Goal: Information Seeking & Learning: Learn about a topic

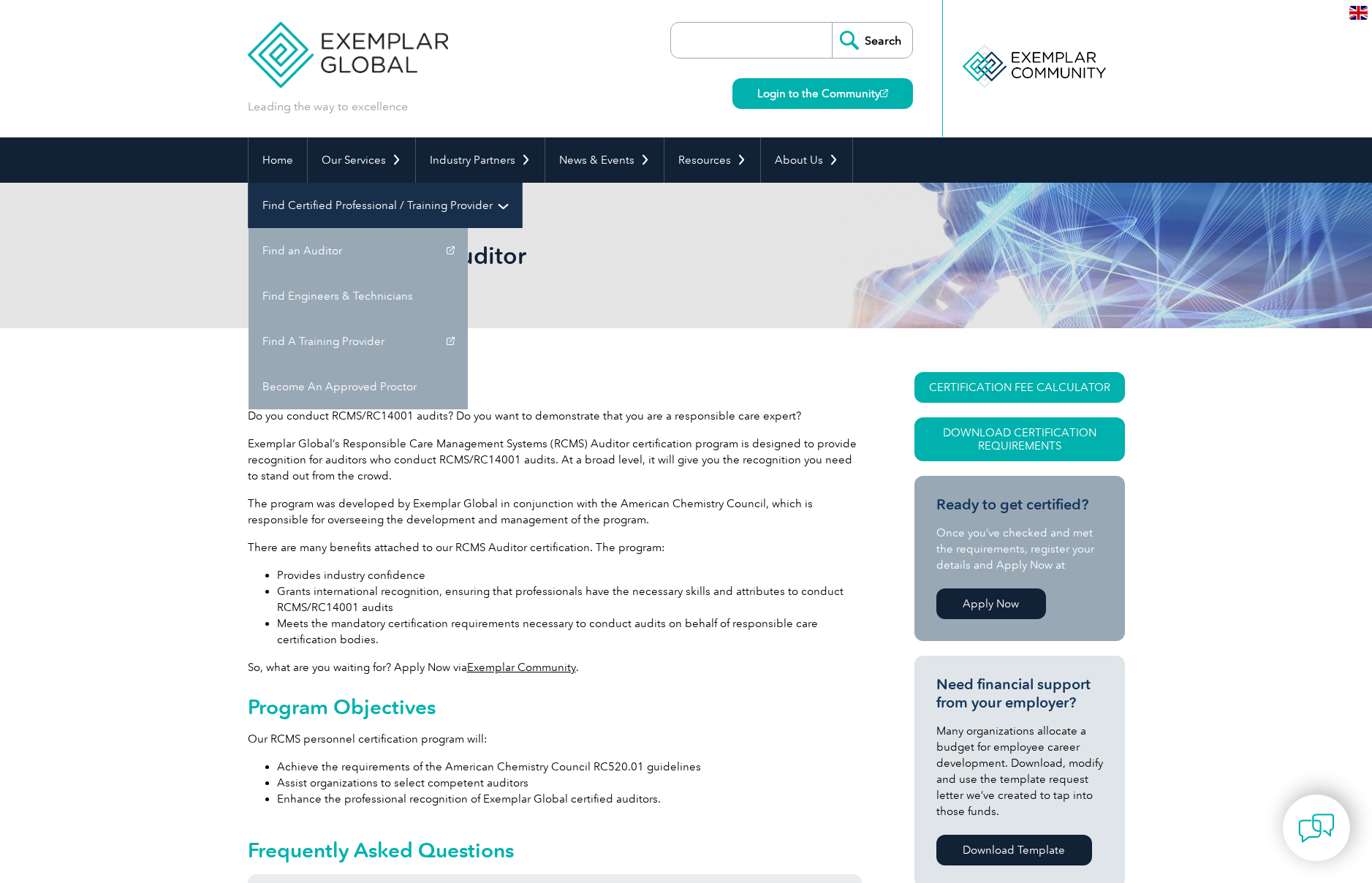
click at [522, 183] on link "Find Certified Professional / Training Provider" at bounding box center [384, 205] width 273 height 45
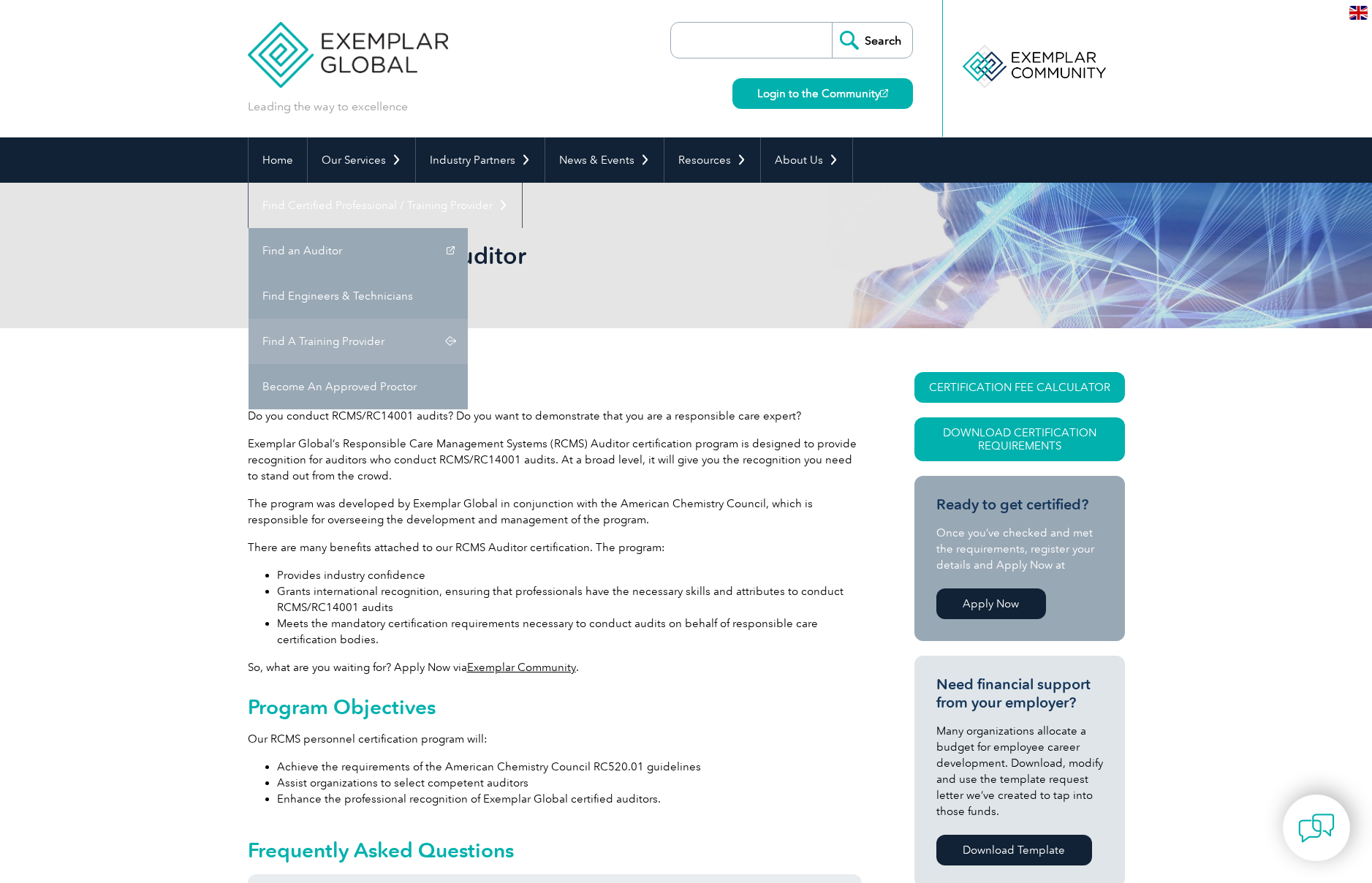
click at [468, 319] on link "Find A Training Provider" at bounding box center [358, 341] width 220 height 45
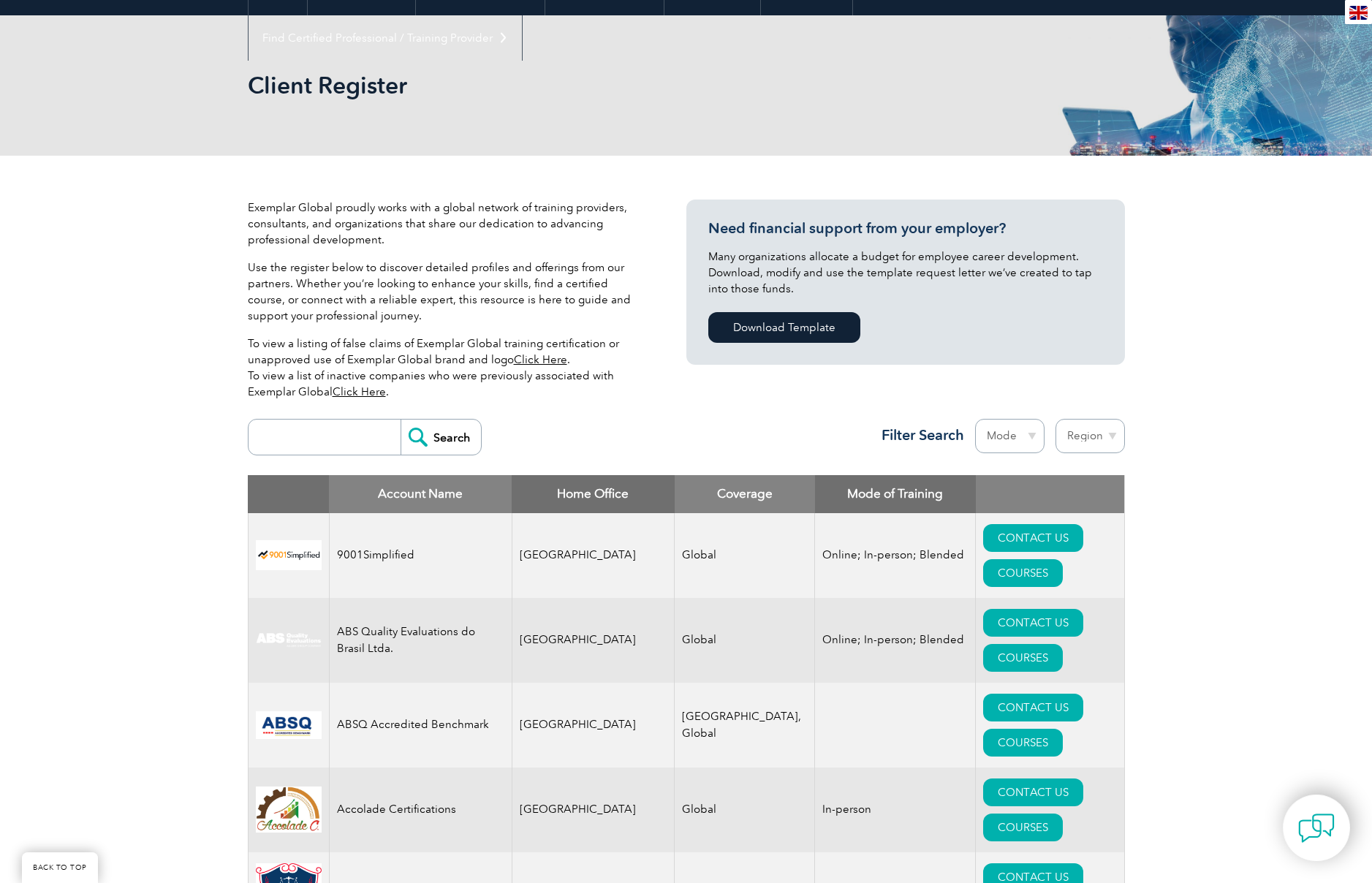
scroll to position [220, 0]
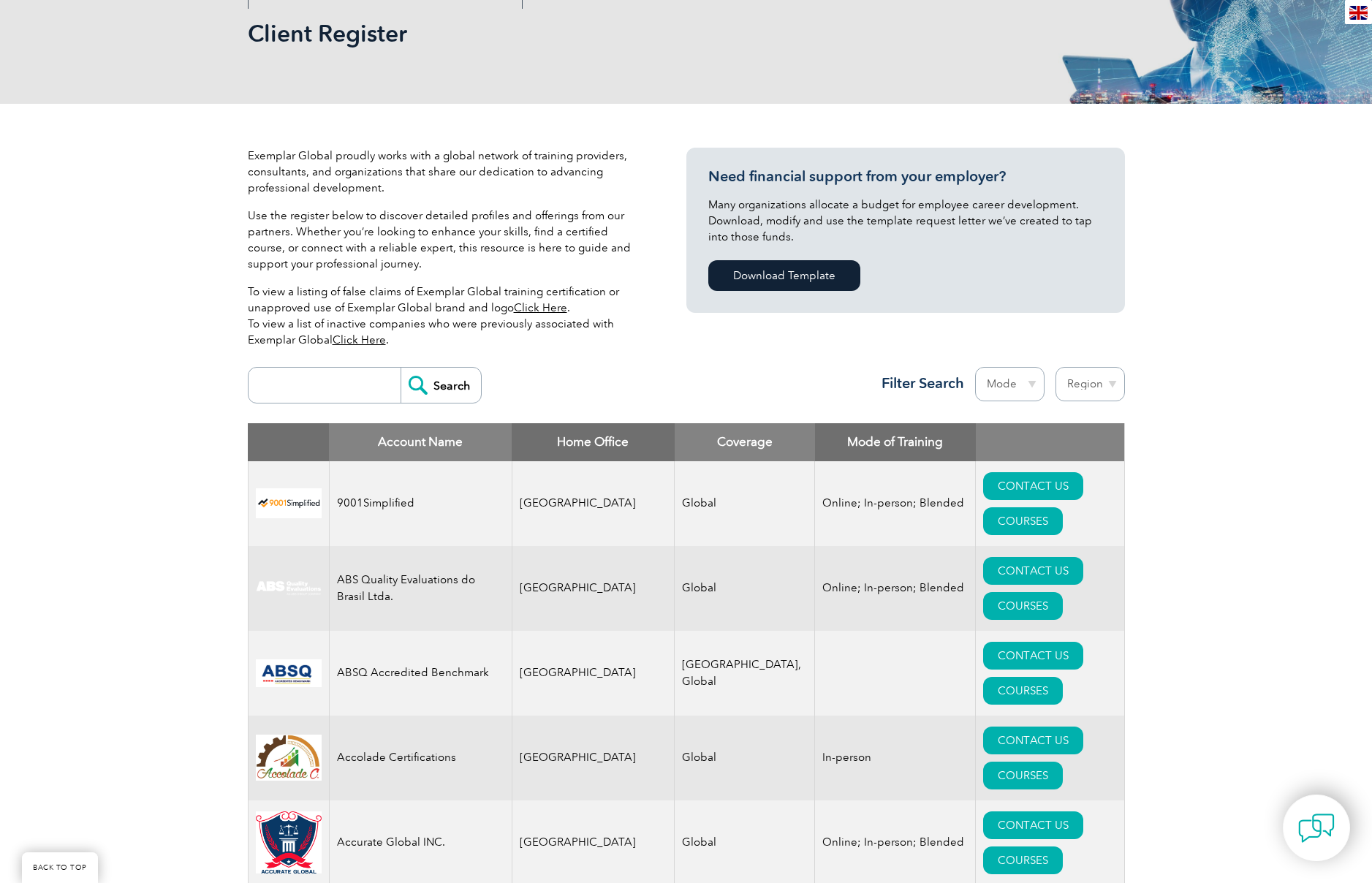
click at [305, 391] on input "search" at bounding box center [328, 385] width 145 height 35
type input "ICC"
click at [400, 368] on input "Search" at bounding box center [440, 385] width 81 height 35
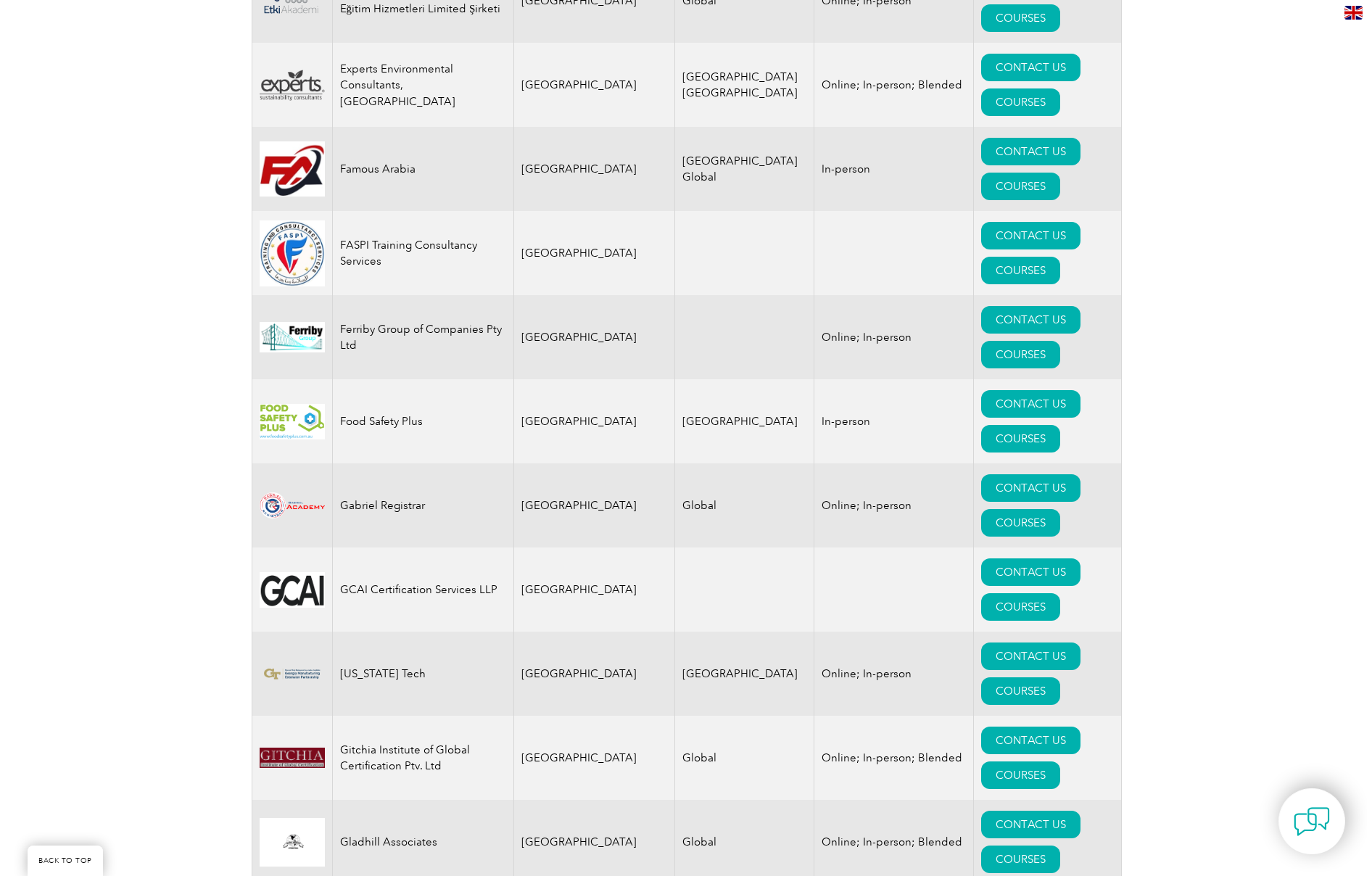
scroll to position [7687, 0]
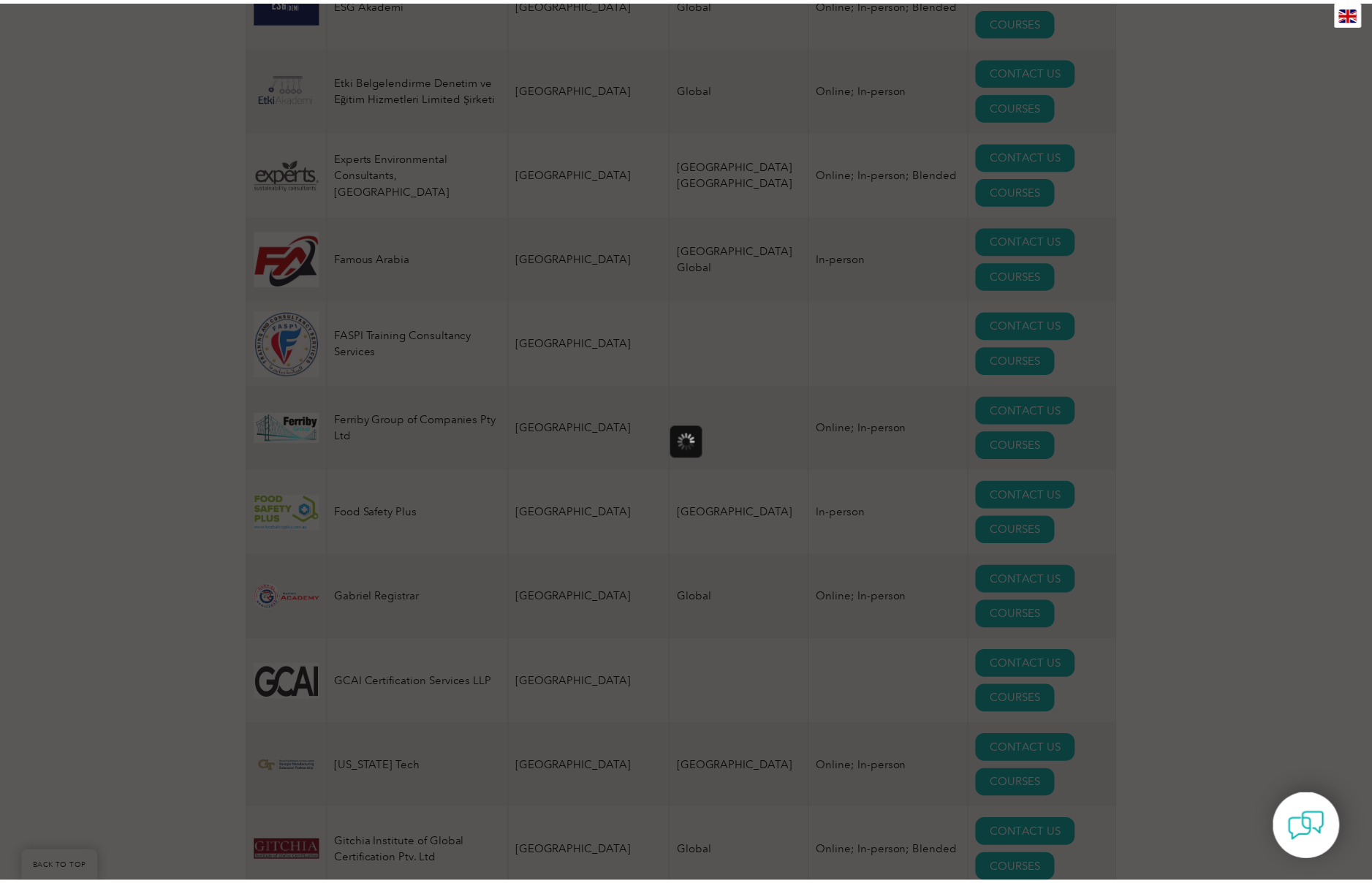
scroll to position [0, 0]
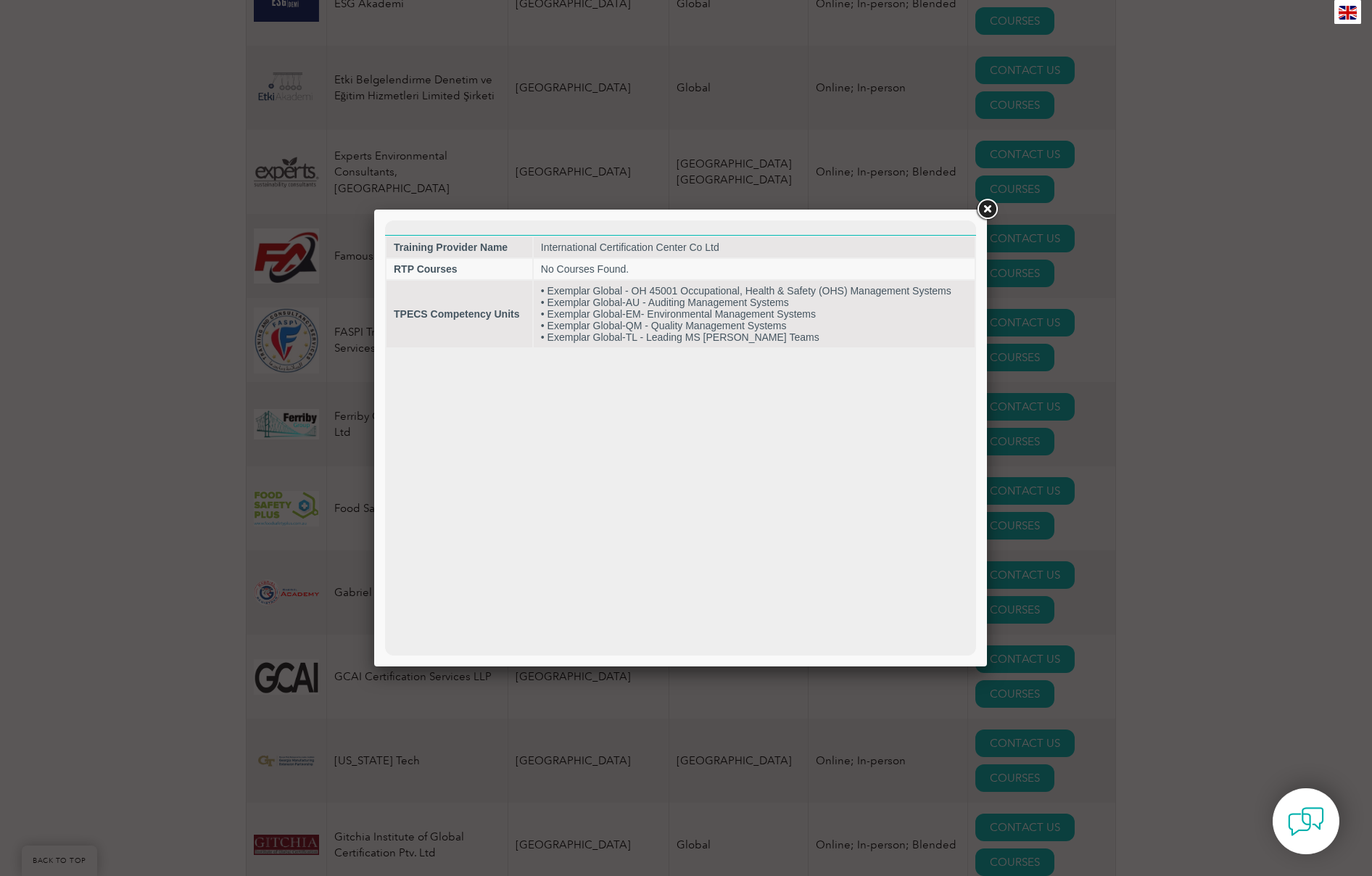
click at [864, 220] on div at bounding box center [680, 438] width 613 height 457
click at [991, 210] on link at bounding box center [987, 210] width 26 height 26
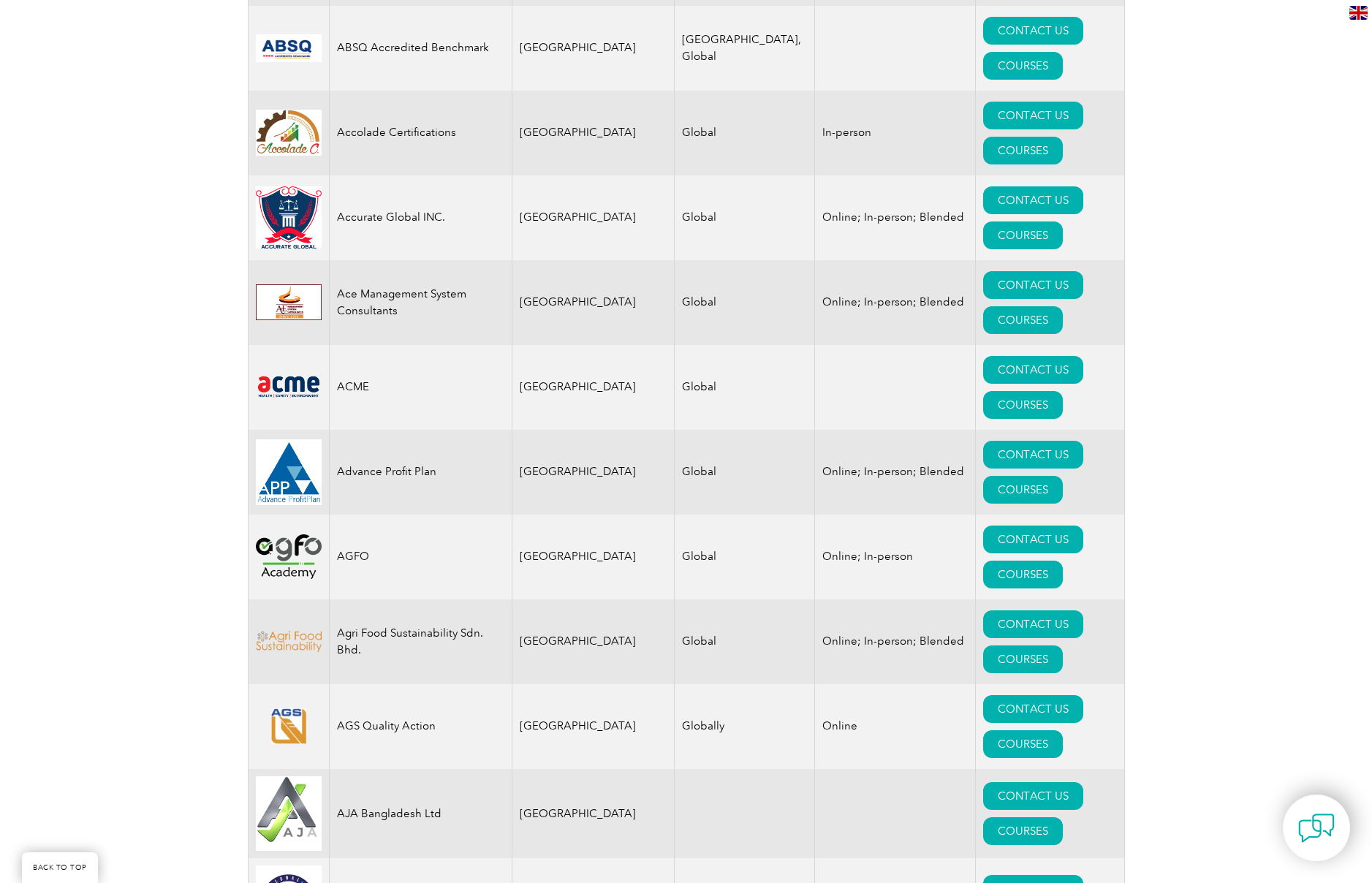
scroll to position [877, 0]
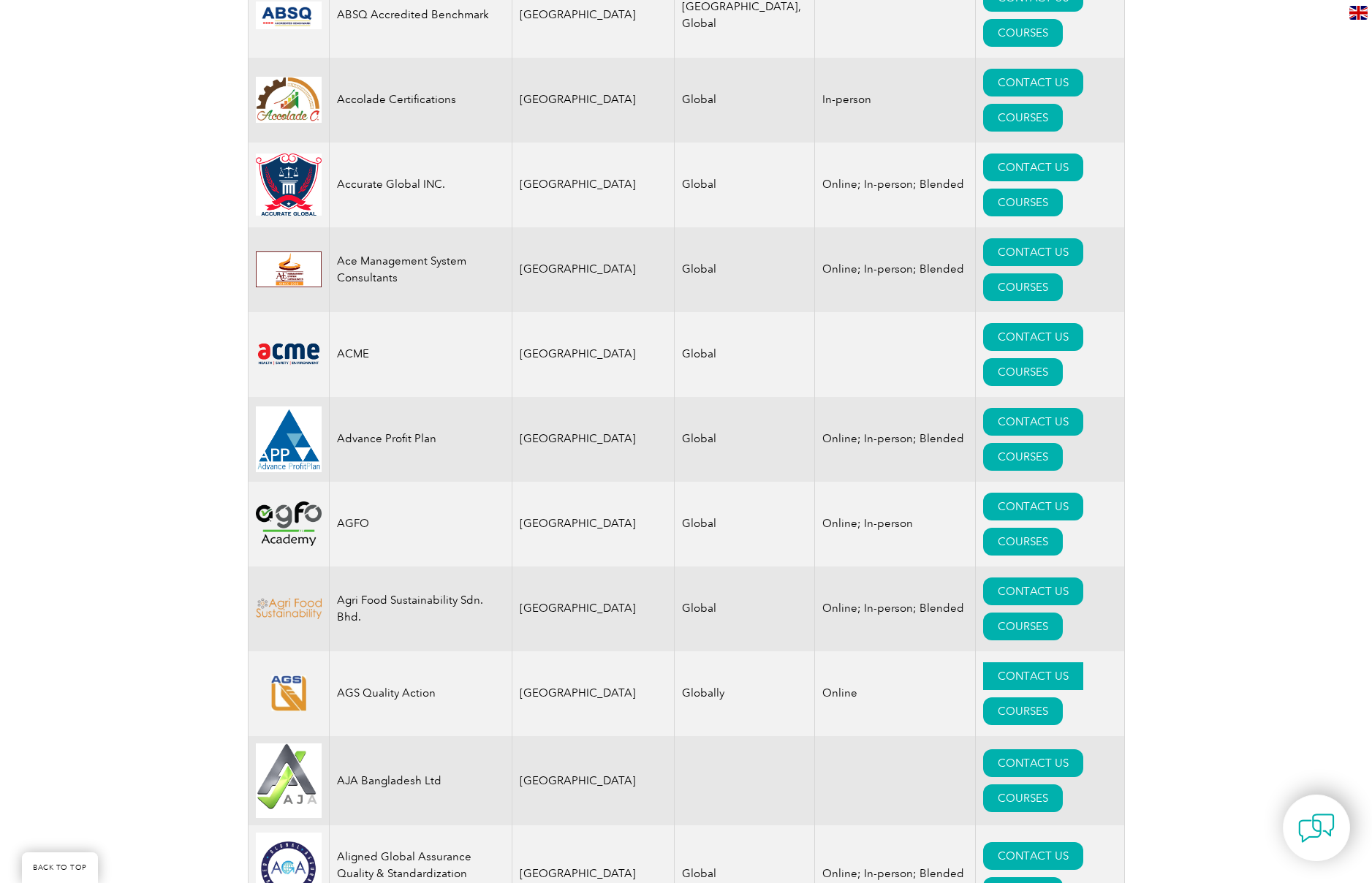
click at [983, 662] on link "CONTACT US" at bounding box center [1033, 676] width 100 height 28
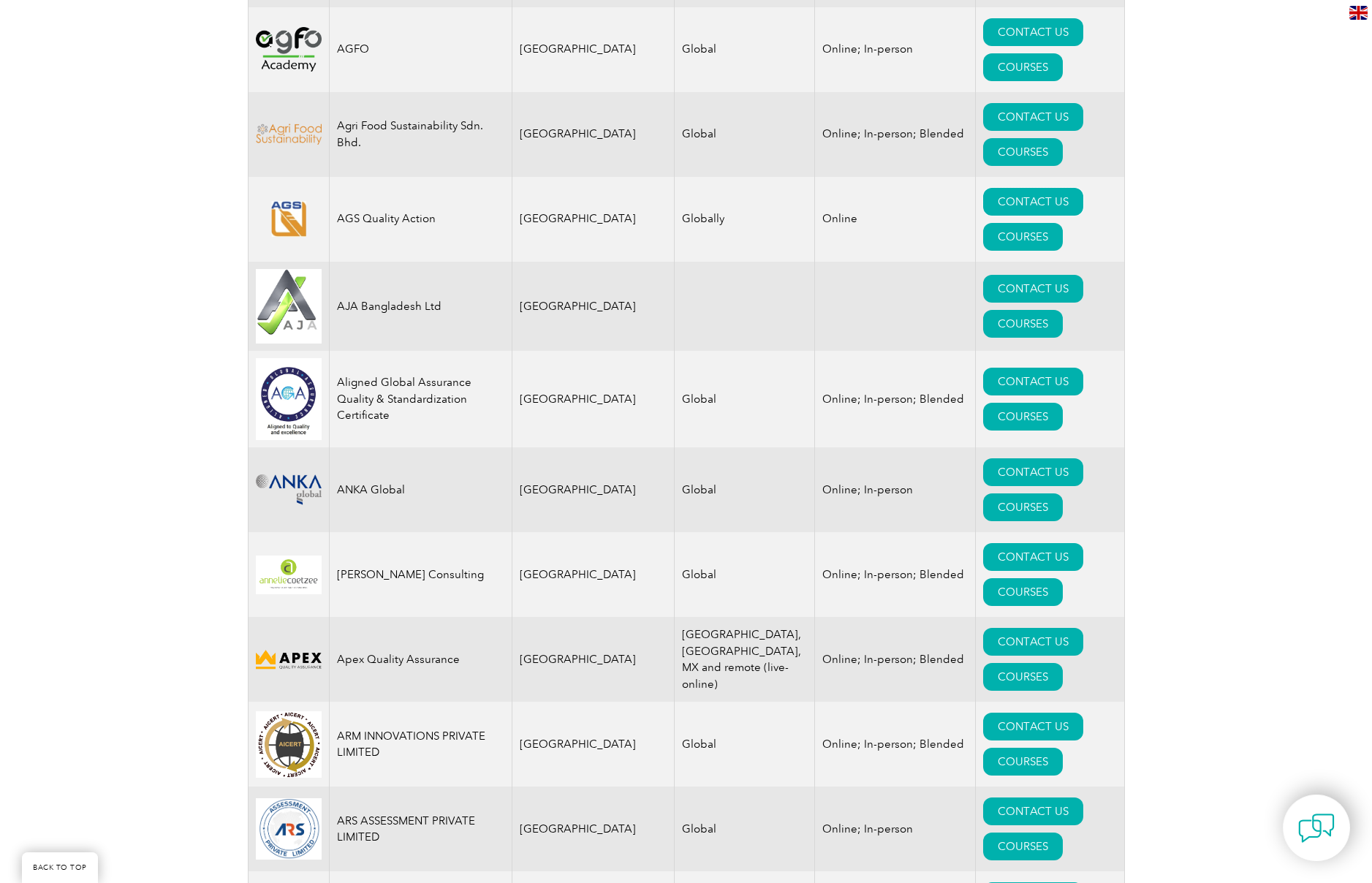
scroll to position [1369, 0]
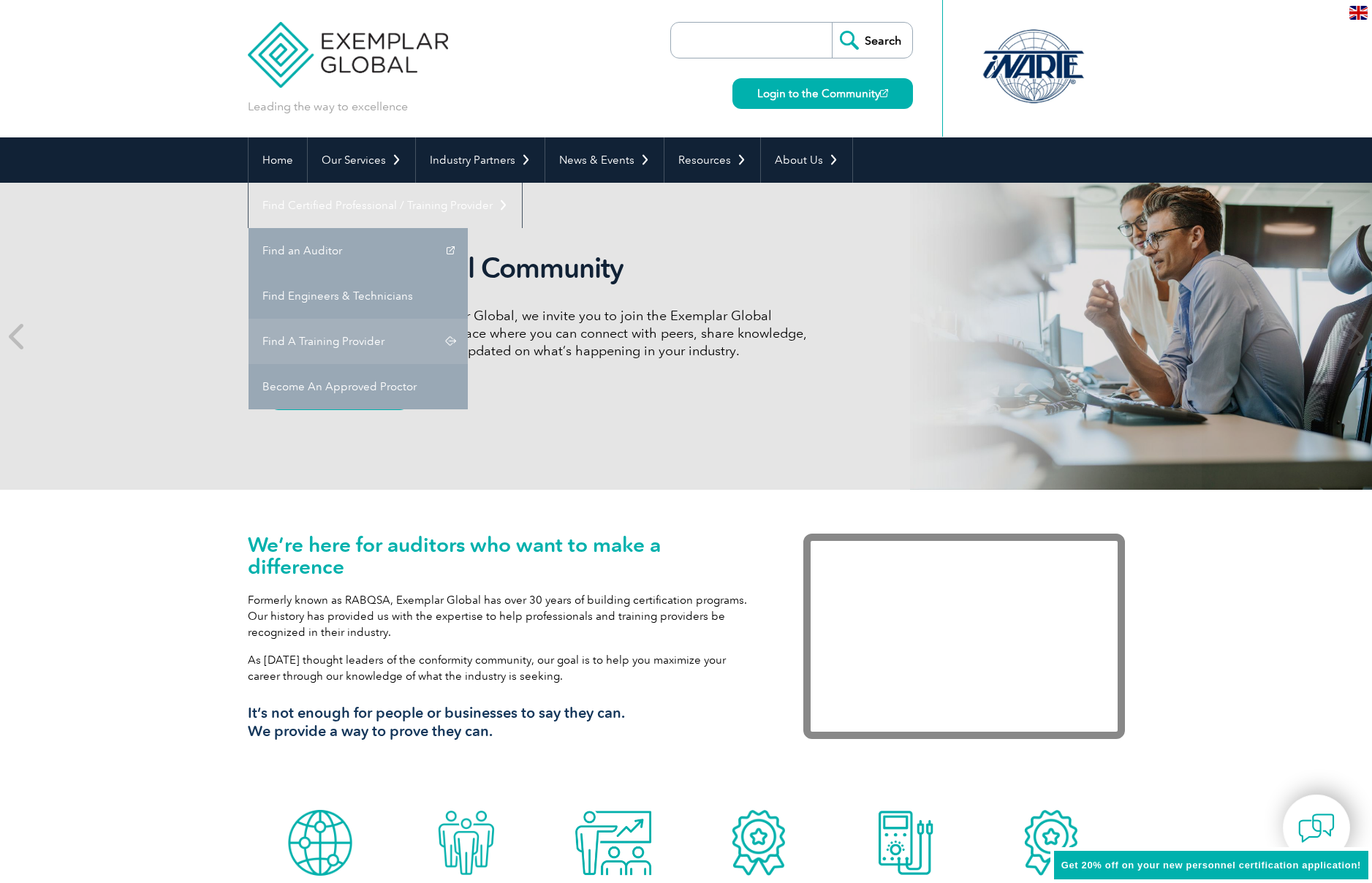
click at [468, 319] on link "Find A Training Provider" at bounding box center [358, 341] width 220 height 45
